Goal: Navigation & Orientation: Find specific page/section

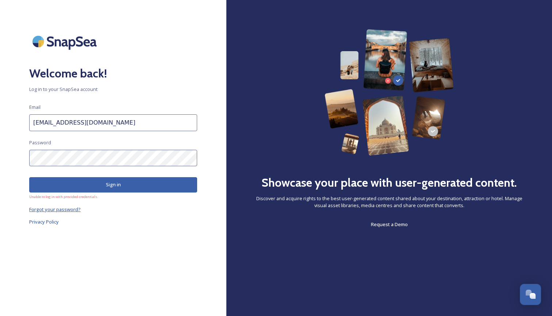
click at [62, 211] on span "Forgot your password?" at bounding box center [55, 209] width 52 height 7
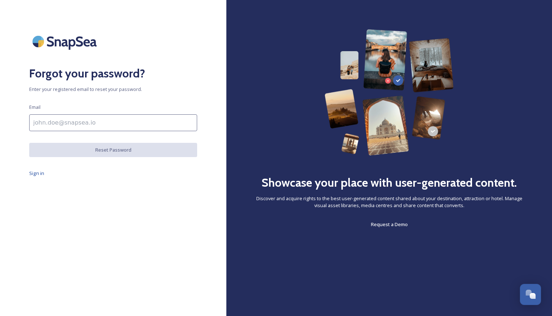
click at [81, 120] on input at bounding box center [113, 122] width 168 height 17
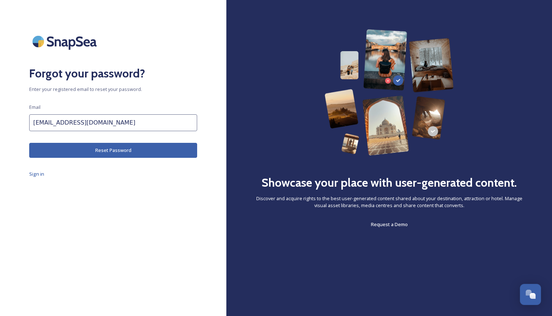
type input "[EMAIL_ADDRESS][DOMAIN_NAME]"
click at [88, 152] on button "Reset Password" at bounding box center [113, 150] width 168 height 15
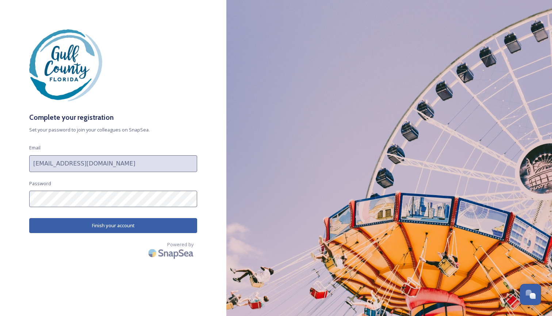
click at [112, 224] on button "Finish your account" at bounding box center [113, 225] width 168 height 15
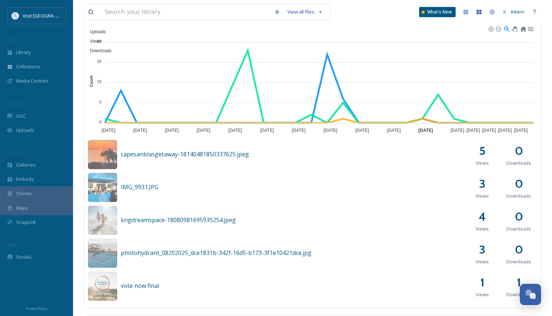
scroll to position [224, 0]
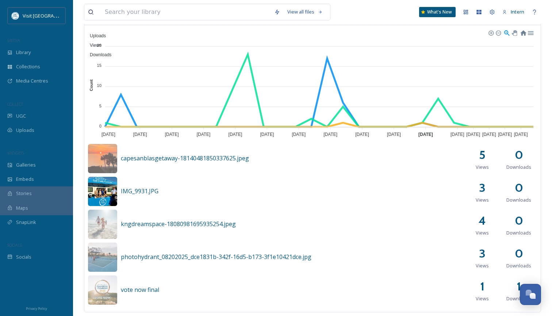
click at [105, 192] on img at bounding box center [102, 191] width 29 height 29
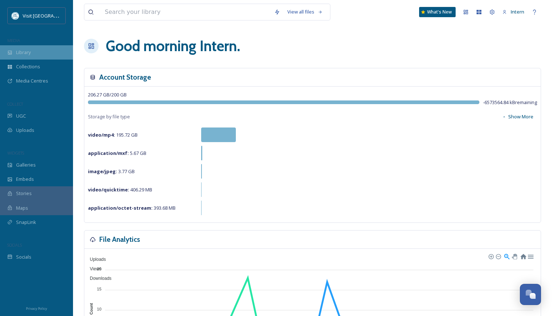
click at [39, 57] on div "Library" at bounding box center [36, 52] width 73 height 14
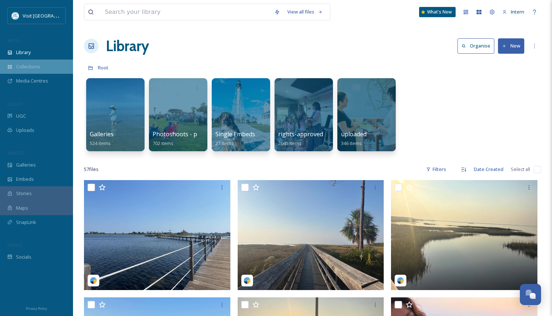
click at [23, 68] on span "Collections" at bounding box center [28, 66] width 24 height 7
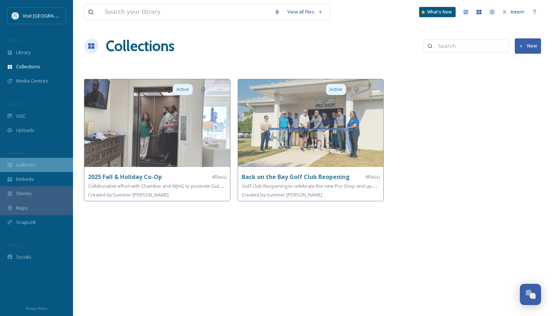
click at [16, 170] on div "Galleries" at bounding box center [36, 165] width 73 height 14
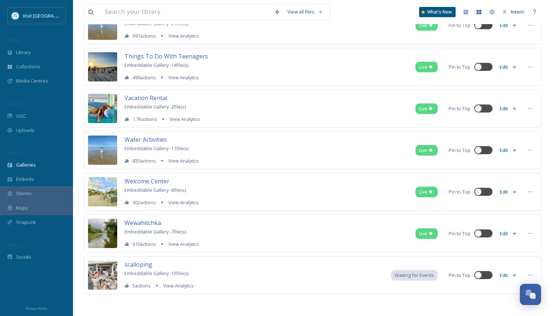
scroll to position [1493, 0]
click at [50, 79] on div "Media Centres" at bounding box center [36, 81] width 73 height 14
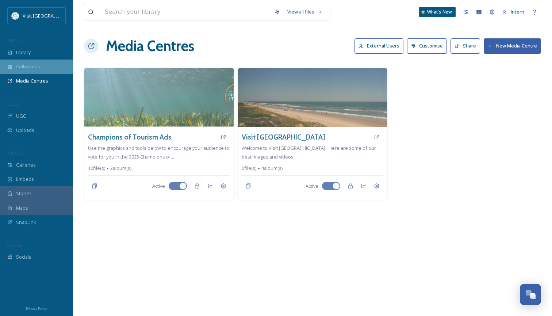
click at [37, 67] on span "Collections" at bounding box center [28, 66] width 24 height 7
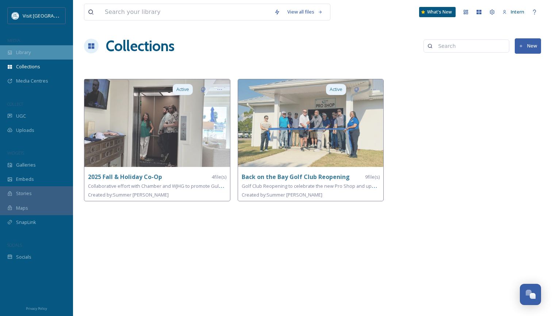
click at [31, 55] on span "Library" at bounding box center [23, 52] width 15 height 7
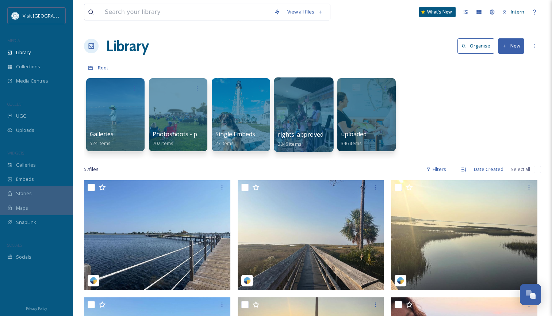
click at [311, 123] on div at bounding box center [304, 114] width 60 height 75
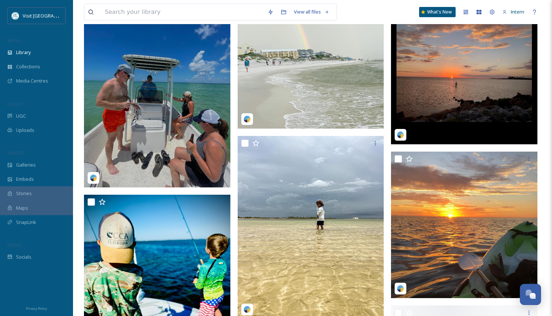
scroll to position [24040, 0]
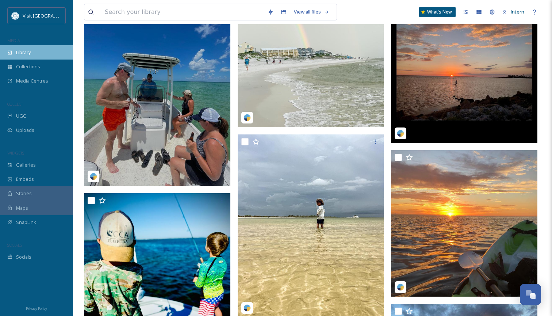
click at [28, 54] on span "Library" at bounding box center [23, 52] width 15 height 7
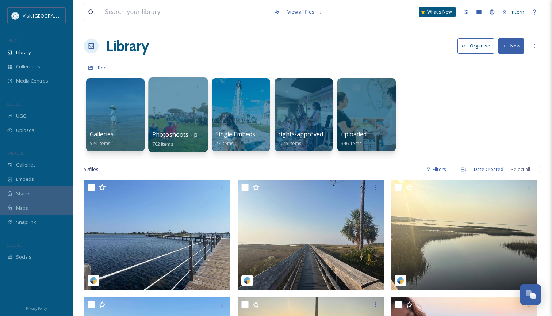
click at [192, 113] on div at bounding box center [178, 114] width 60 height 75
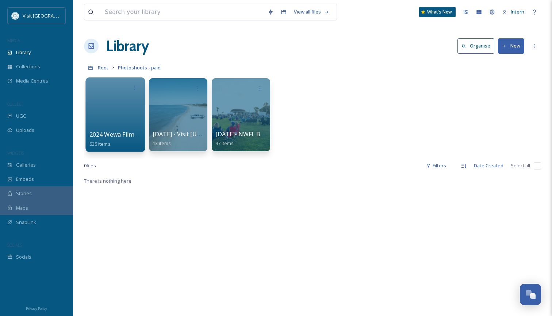
click at [124, 109] on div at bounding box center [115, 114] width 60 height 75
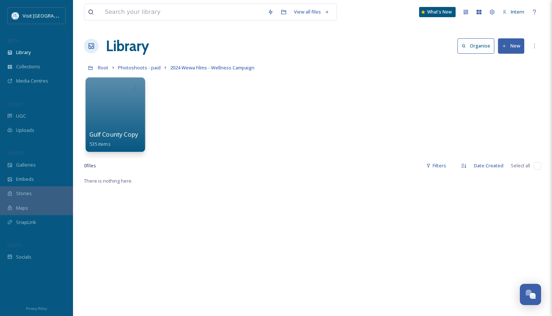
click at [126, 108] on div at bounding box center [115, 114] width 60 height 75
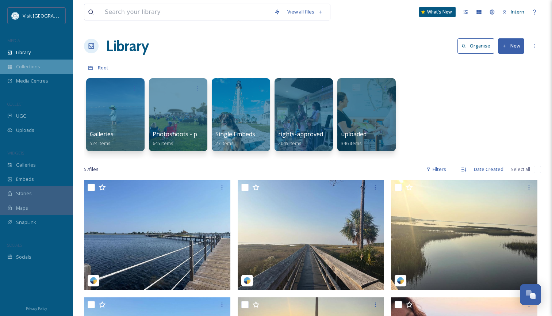
click at [29, 68] on span "Collections" at bounding box center [28, 66] width 24 height 7
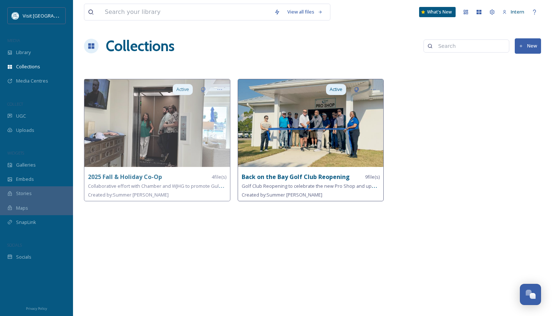
click at [258, 177] on strong "Back on the Bay Golf Club Reopening" at bounding box center [296, 177] width 108 height 8
click at [304, 176] on strong "Back on the Bay Golf Club Reopening" at bounding box center [296, 177] width 108 height 8
click at [337, 100] on img at bounding box center [311, 123] width 146 height 88
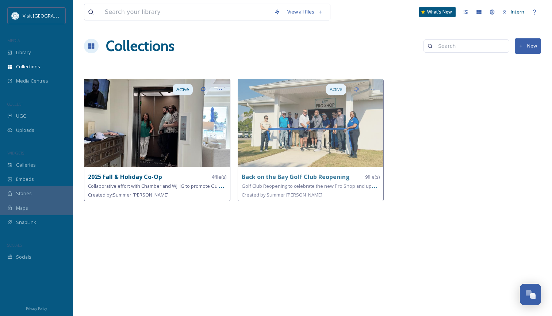
click at [158, 178] on strong "2025 Fall & Holiday Co-Op" at bounding box center [125, 177] width 74 height 8
click at [166, 142] on img at bounding box center [157, 123] width 146 height 88
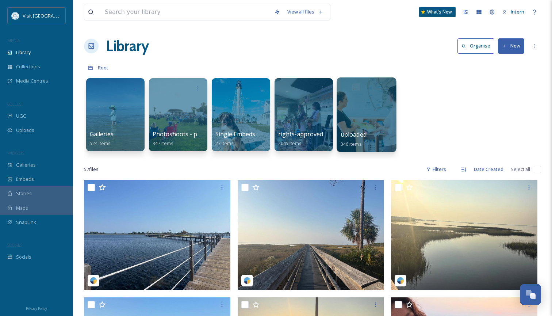
click at [358, 126] on div at bounding box center [367, 114] width 60 height 75
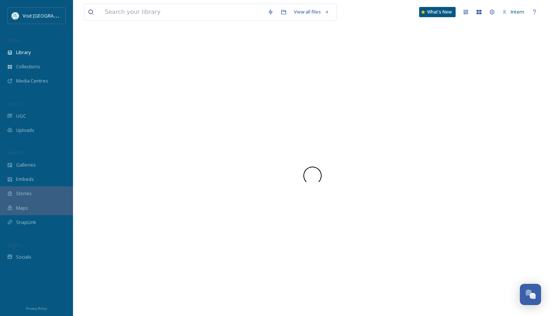
click at [358, 126] on div at bounding box center [312, 175] width 457 height 281
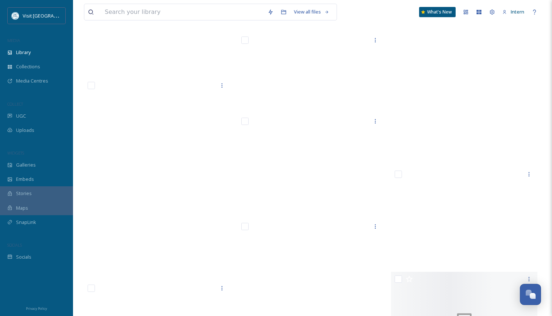
scroll to position [9377, 0]
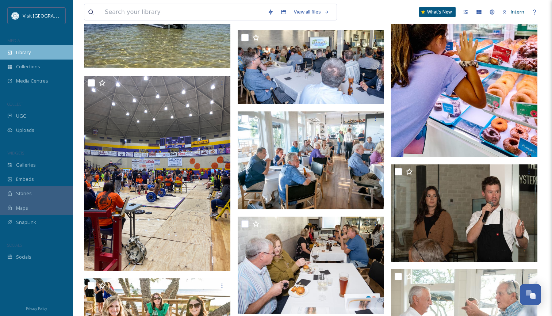
click at [31, 53] on div "Library" at bounding box center [36, 52] width 73 height 14
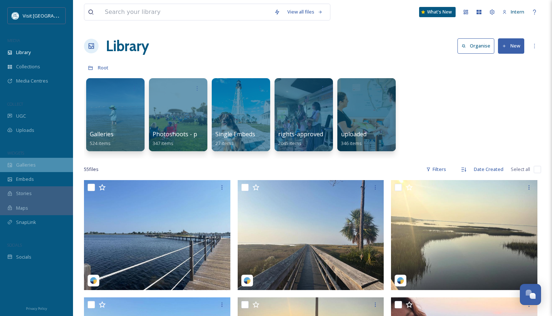
click at [43, 168] on div "Galleries" at bounding box center [36, 165] width 73 height 14
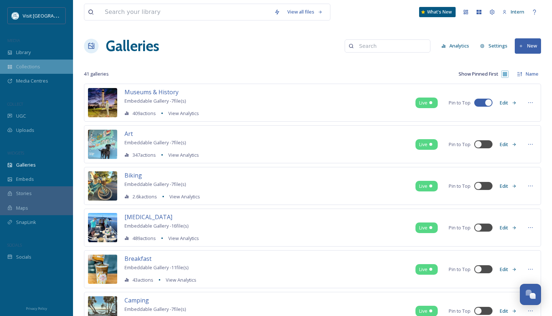
click at [35, 66] on span "Collections" at bounding box center [28, 66] width 24 height 7
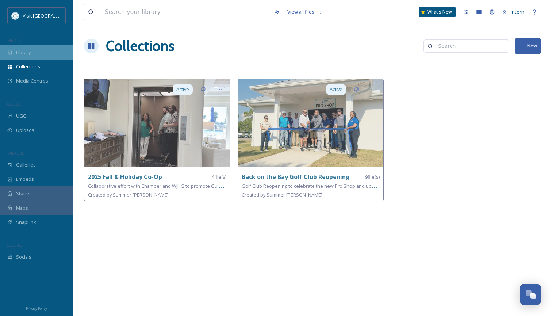
click at [35, 53] on div "Library" at bounding box center [36, 52] width 73 height 14
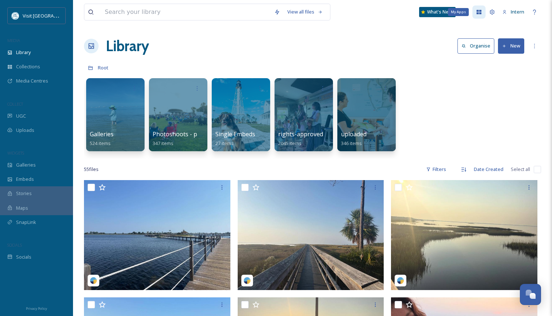
click at [482, 9] on icon at bounding box center [479, 12] width 6 height 6
click at [26, 252] on div "Socials" at bounding box center [36, 257] width 73 height 14
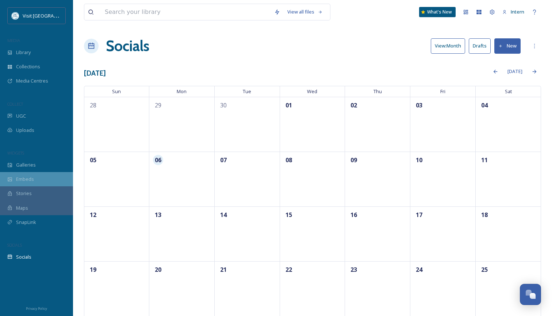
click at [37, 174] on div "Embeds" at bounding box center [36, 179] width 73 height 14
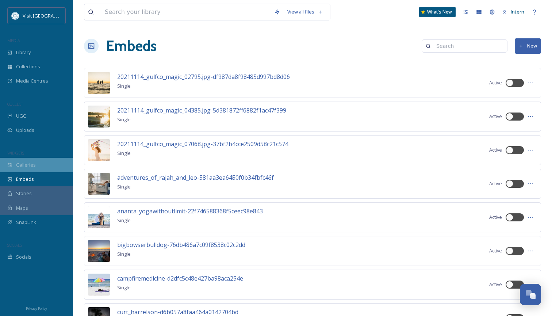
click at [32, 165] on span "Galleries" at bounding box center [26, 164] width 20 height 7
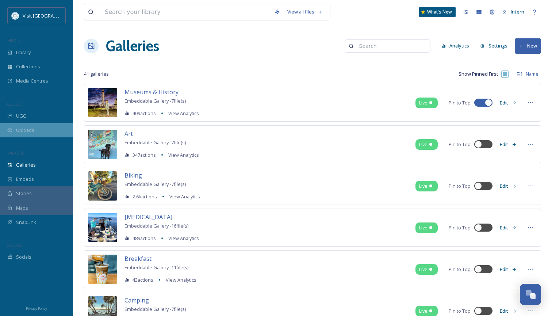
click at [36, 133] on div "Uploads" at bounding box center [36, 130] width 73 height 14
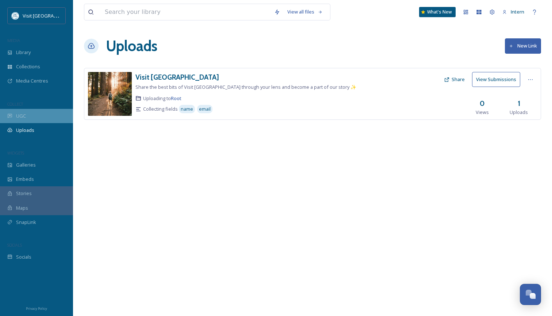
click at [34, 117] on div "UGC" at bounding box center [36, 116] width 73 height 14
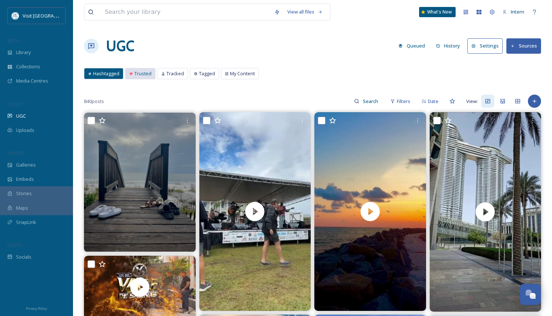
click at [136, 72] on span "Trusted" at bounding box center [142, 73] width 17 height 7
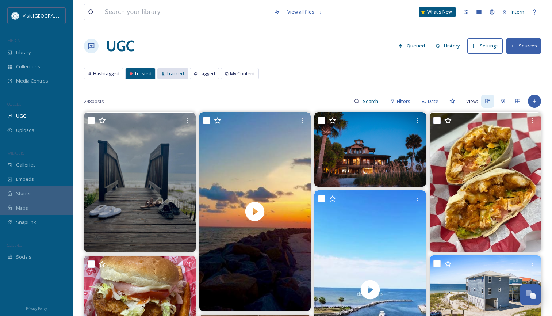
click at [176, 72] on span "Tracked" at bounding box center [176, 73] width 18 height 7
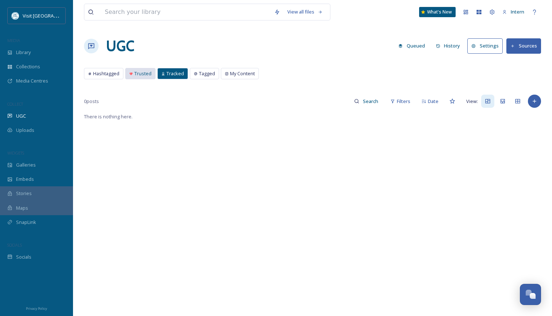
click at [139, 79] on div "Trusted" at bounding box center [141, 73] width 30 height 11
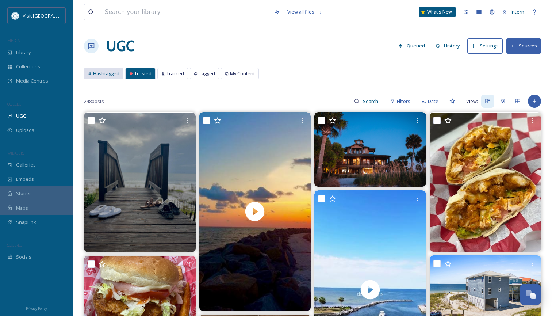
click at [105, 78] on div "Hashtagged" at bounding box center [103, 73] width 39 height 11
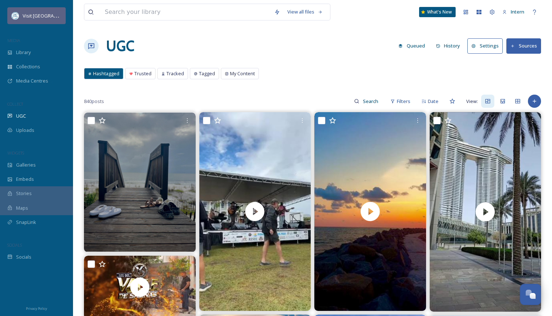
click at [57, 15] on span "Visit [GEOGRAPHIC_DATA]" at bounding box center [51, 15] width 57 height 7
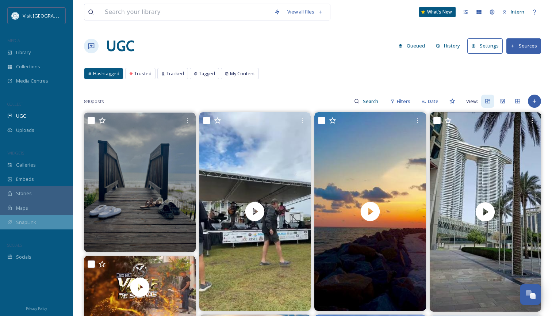
click at [25, 219] on span "SnapLink" at bounding box center [26, 222] width 20 height 7
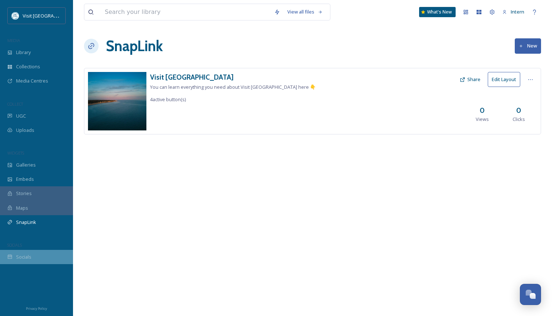
click at [22, 259] on div "Socials" at bounding box center [36, 257] width 73 height 14
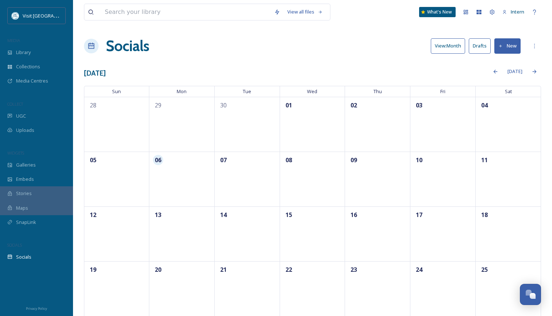
click at [31, 205] on div "Maps" at bounding box center [36, 208] width 73 height 14
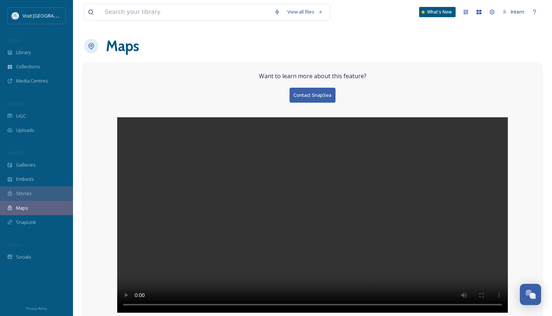
click at [23, 191] on span "Stories" at bounding box center [24, 193] width 16 height 7
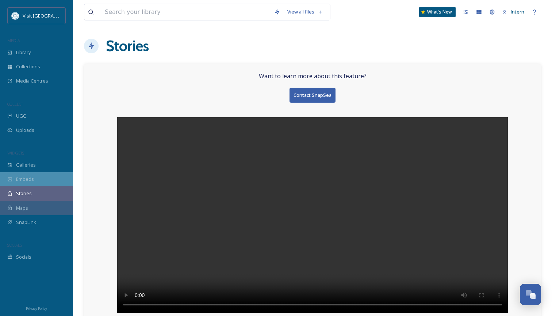
click at [27, 183] on div "Embeds" at bounding box center [36, 179] width 73 height 14
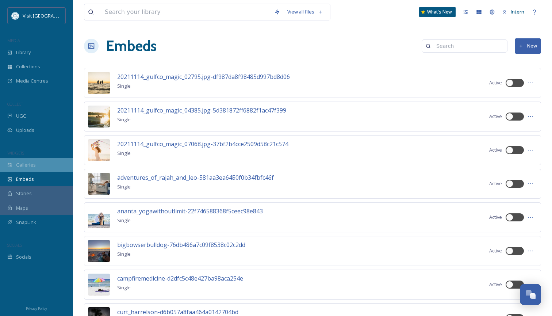
click at [28, 169] on div "Galleries" at bounding box center [36, 165] width 73 height 14
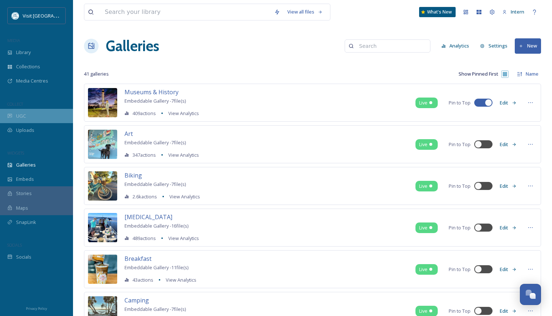
click at [34, 118] on div "UGC" at bounding box center [36, 116] width 73 height 14
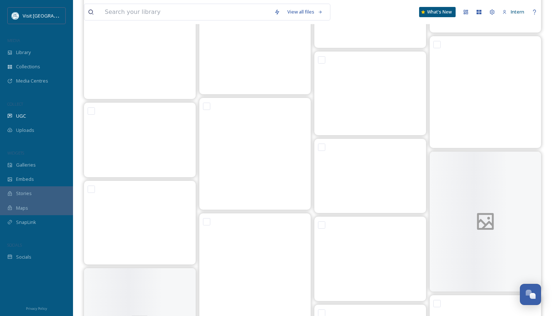
scroll to position [21324, 0]
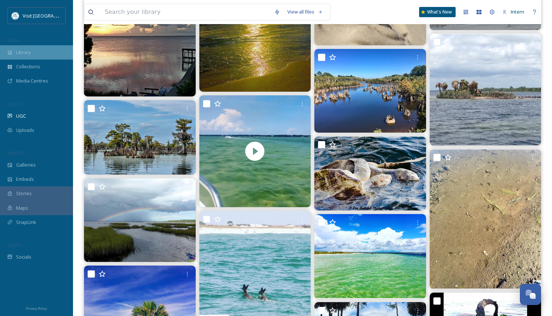
click at [26, 53] on span "Library" at bounding box center [23, 52] width 15 height 7
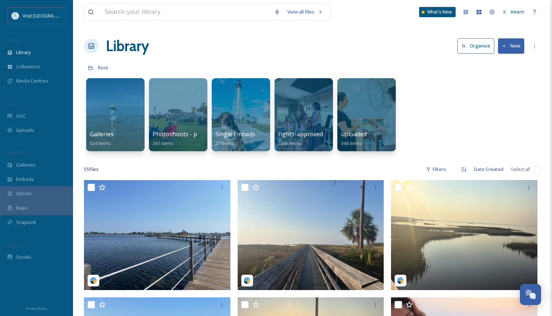
click at [113, 0] on div "View all files What's New Intern" at bounding box center [312, 12] width 457 height 24
